Goal: Task Accomplishment & Management: Manage account settings

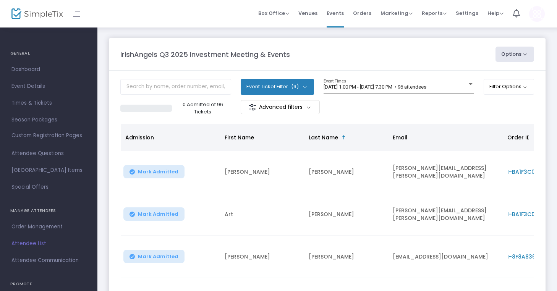
click at [35, 241] on span "Attendee List" at bounding box center [48, 244] width 74 height 10
click at [194, 88] on input "text" at bounding box center [175, 87] width 111 height 16
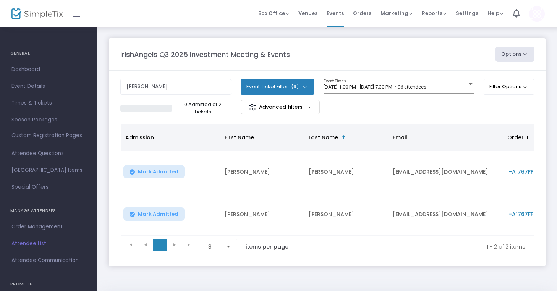
click at [172, 240] on kendo-pager-next-buttons at bounding box center [181, 246] width 29 height 15
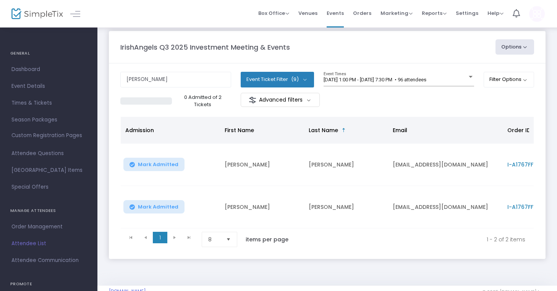
scroll to position [20, 0]
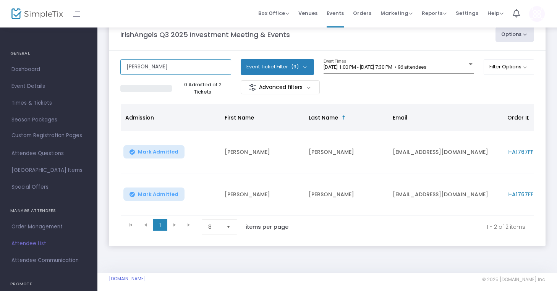
click at [132, 68] on input "[PERSON_NAME]" at bounding box center [175, 67] width 111 height 16
type input "[PERSON_NAME]"
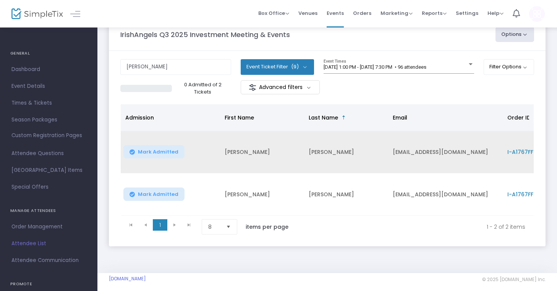
click at [278, 150] on td "[PERSON_NAME]" at bounding box center [262, 152] width 84 height 42
click at [511, 148] on span "I-A1767FFF-2" at bounding box center [524, 152] width 35 height 8
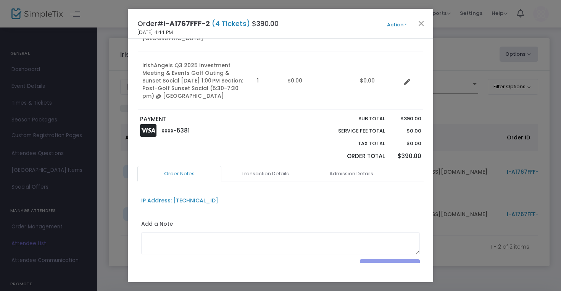
scroll to position [206, 0]
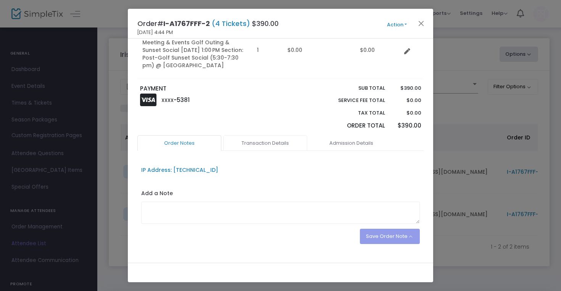
click at [277, 135] on link "Transaction Details" at bounding box center [265, 143] width 84 height 16
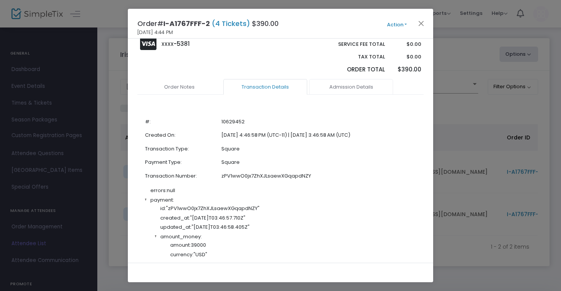
click at [356, 79] on link "Admission Details" at bounding box center [351, 87] width 84 height 16
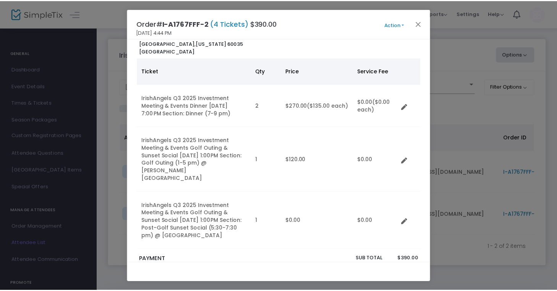
scroll to position [42, 0]
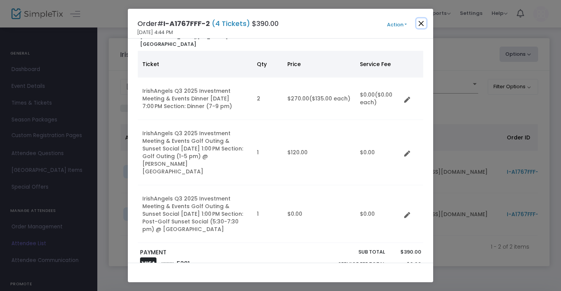
click at [420, 24] on button "Close" at bounding box center [422, 23] width 10 height 10
